Goal: Information Seeking & Learning: Find specific fact

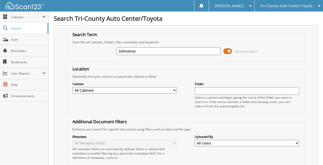
type input "Joihnstone"
click at [140, 51] on input "Joihnstone" at bounding box center [168, 51] width 104 height 8
type input "[PERSON_NAME]"
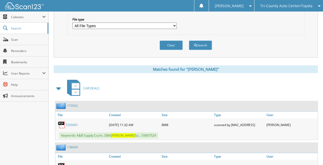
scroll to position [169, 0]
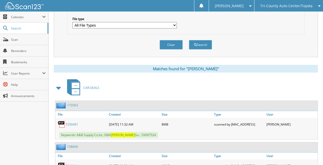
click at [71, 122] on link "T250401" at bounding box center [71, 124] width 13 height 4
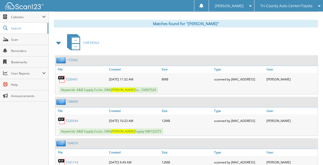
scroll to position [216, 0]
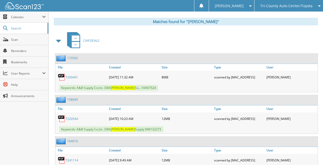
click at [70, 158] on link "T241114" at bounding box center [71, 160] width 13 height 4
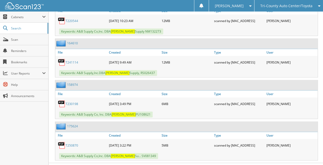
scroll to position [315, 0]
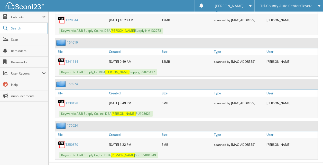
click at [71, 143] on link "T250870" at bounding box center [71, 145] width 13 height 4
